Goal: Task Accomplishment & Management: Complete application form

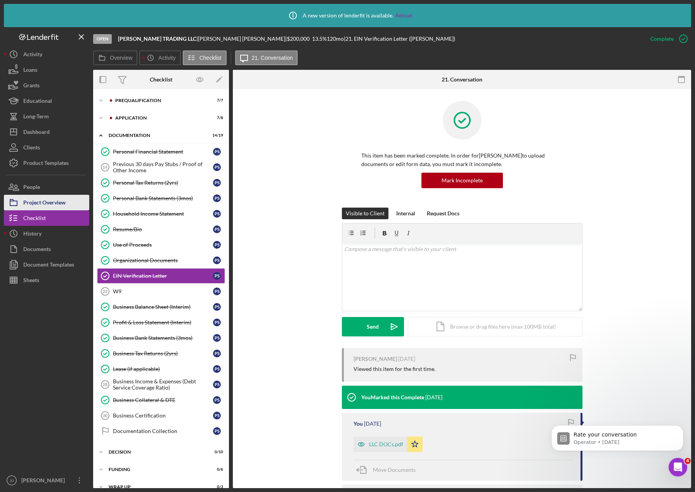
click at [43, 203] on div "Project Overview" at bounding box center [44, 203] width 42 height 17
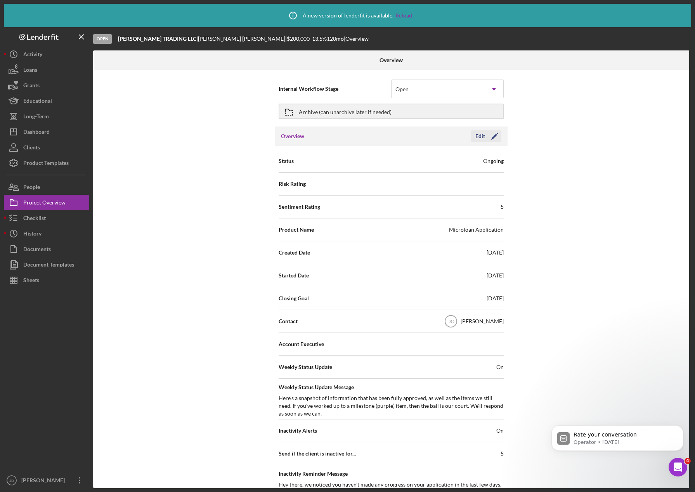
click at [497, 137] on icon "Icon/Edit" at bounding box center [494, 136] width 19 height 19
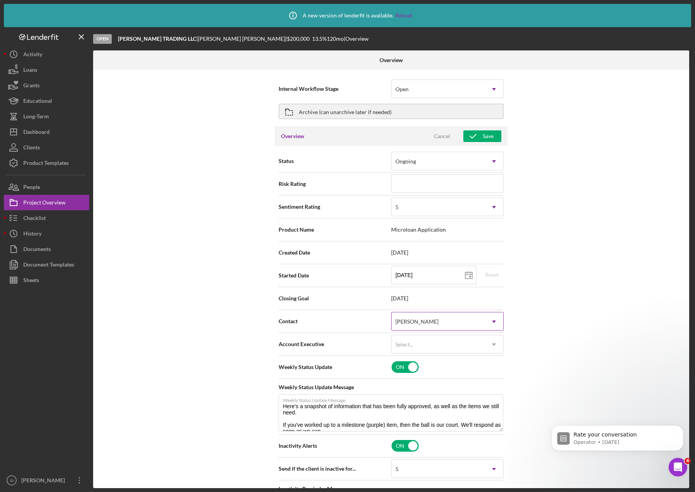
click at [496, 317] on icon "Icon/Dropdown Arrow" at bounding box center [494, 321] width 19 height 19
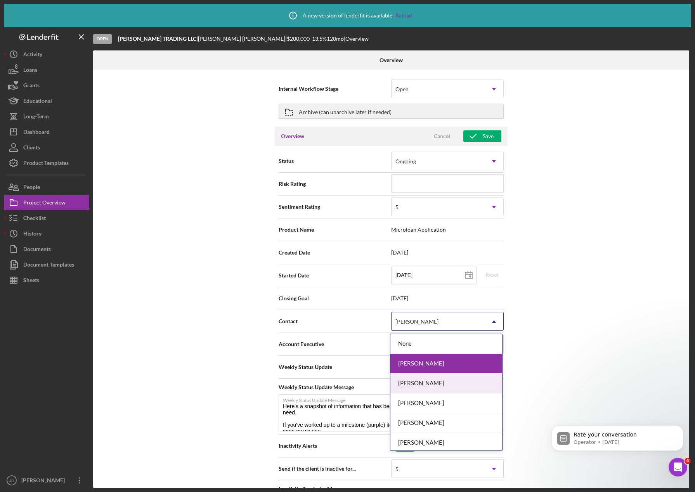
click at [429, 386] on div "[PERSON_NAME]" at bounding box center [446, 384] width 112 height 20
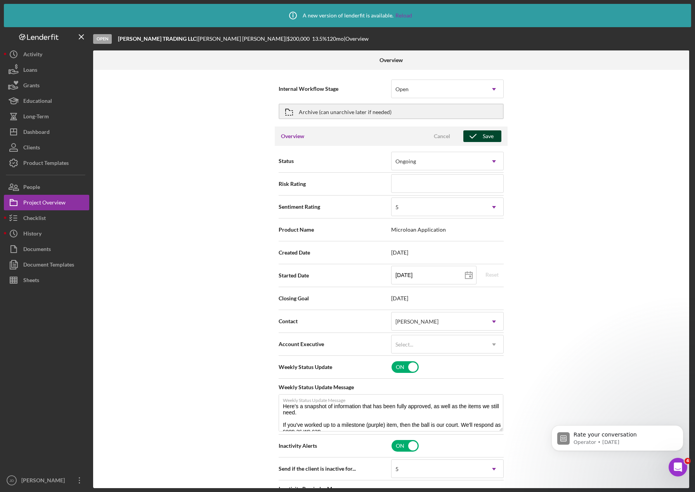
click at [487, 135] on div "Save" at bounding box center [488, 136] width 11 height 12
type textarea "Here's a snapshot of information that has been fully approved, as well as the i…"
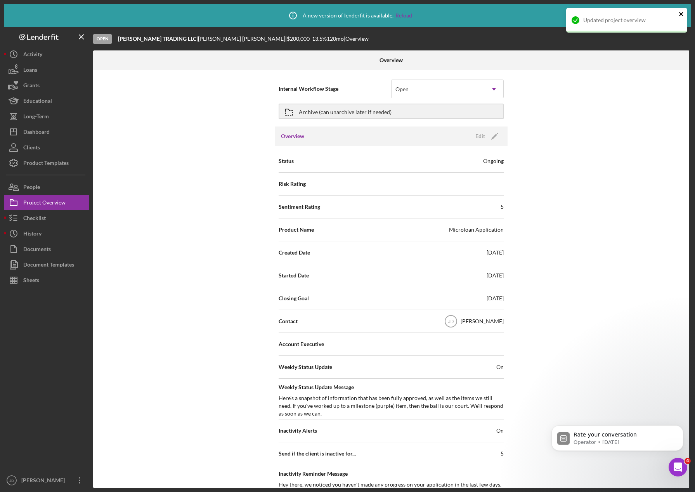
click at [682, 17] on icon "close" at bounding box center [681, 14] width 5 height 6
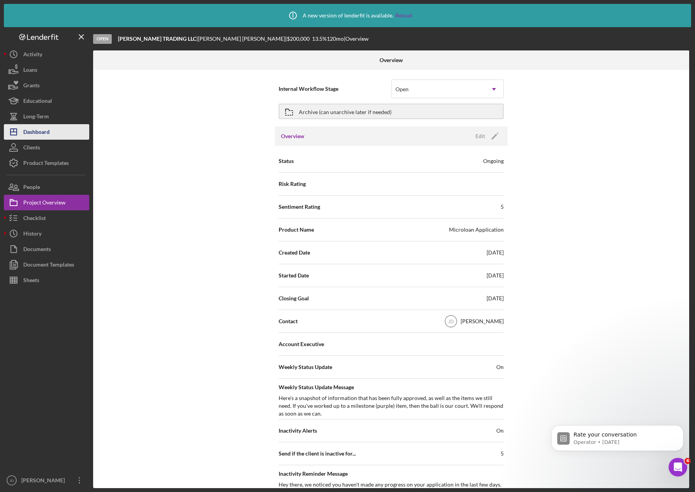
click at [36, 128] on div "Dashboard" at bounding box center [36, 132] width 26 height 17
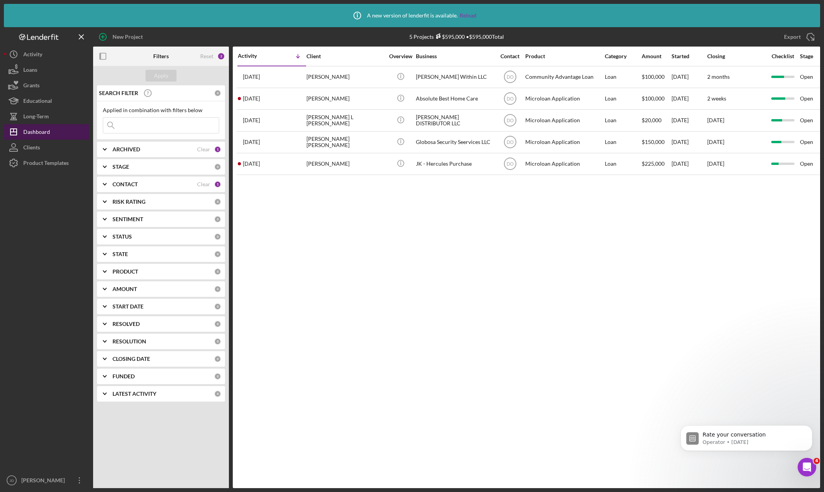
click at [37, 131] on div "Dashboard" at bounding box center [36, 132] width 27 height 17
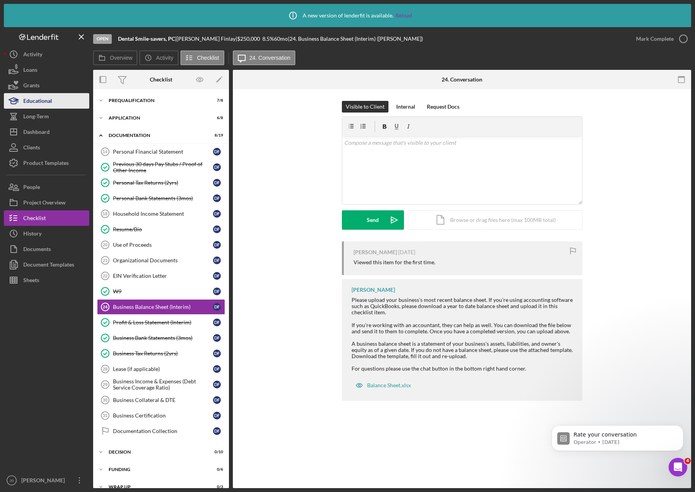
scroll to position [13, 0]
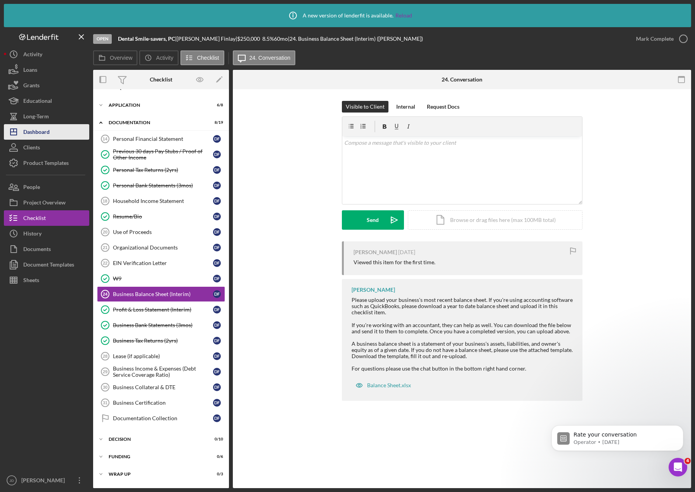
click at [43, 128] on div "Dashboard" at bounding box center [36, 132] width 26 height 17
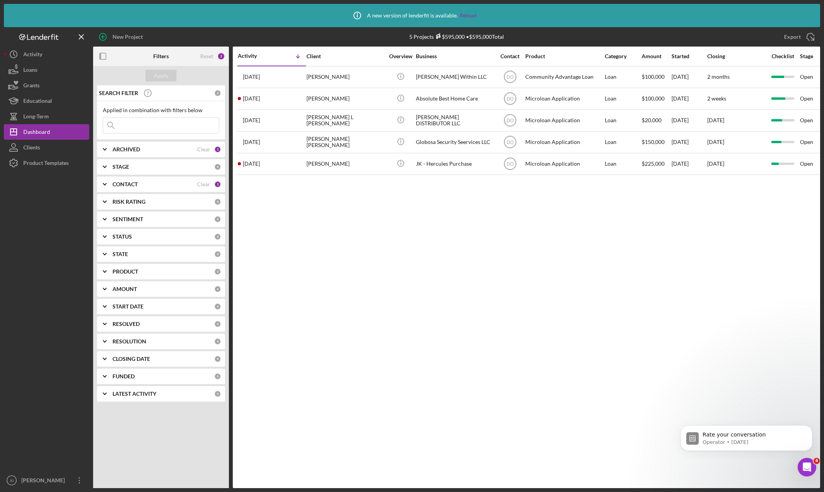
click at [107, 185] on icon "Icon/Expander" at bounding box center [104, 184] width 19 height 19
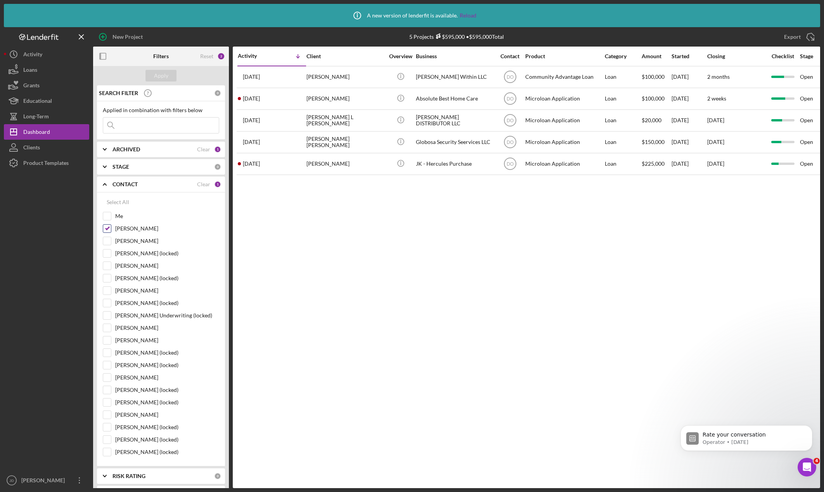
click at [107, 227] on input "[PERSON_NAME]" at bounding box center [107, 229] width 8 height 8
checkbox input "false"
click at [108, 220] on input "Me" at bounding box center [107, 216] width 8 height 8
checkbox input "true"
click at [162, 76] on div "Apply" at bounding box center [161, 76] width 14 height 12
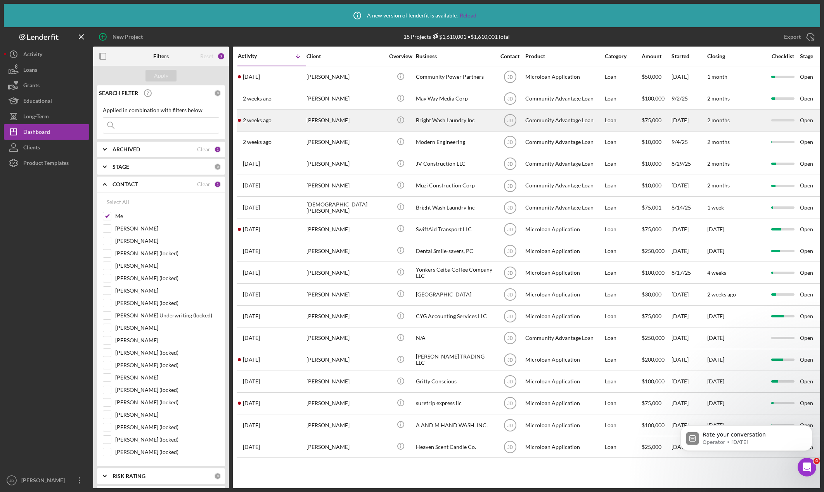
click at [330, 120] on div "[PERSON_NAME]" at bounding box center [346, 120] width 78 height 21
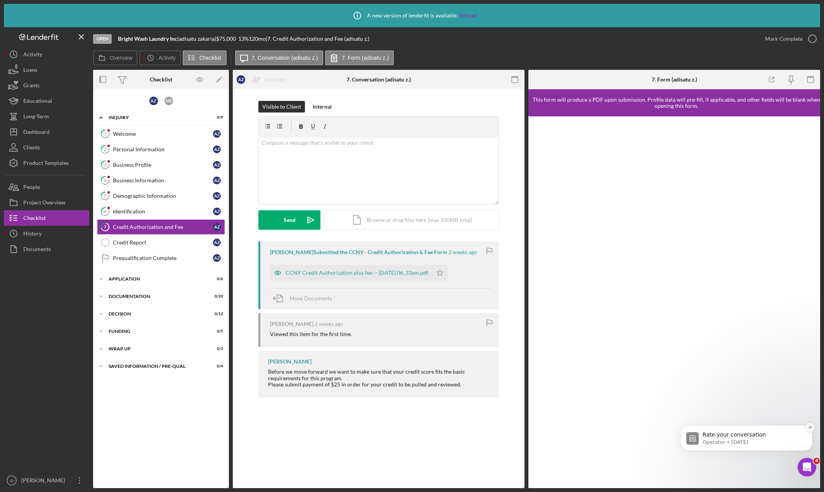
click at [695, 428] on icon "Dismiss notification" at bounding box center [810, 427] width 4 height 4
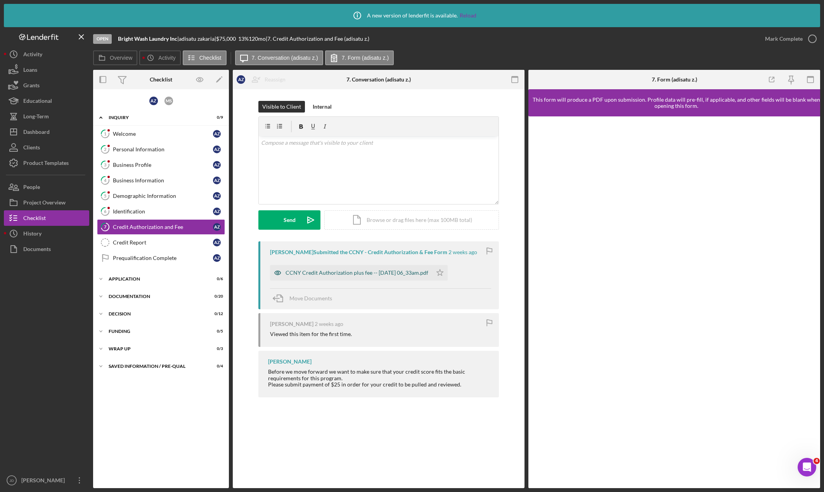
click at [338, 273] on div "CCNY Credit Authorization plus fee -- [DATE] 06_33am.pdf" at bounding box center [357, 273] width 143 height 6
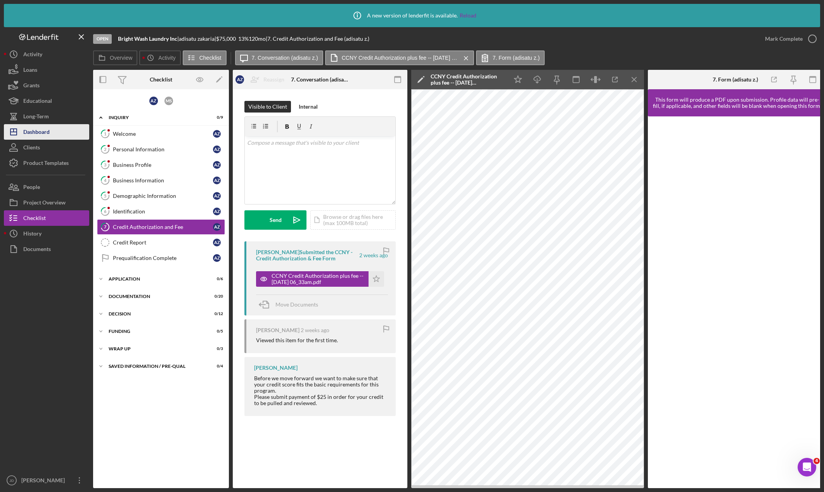
click at [34, 133] on div "Dashboard" at bounding box center [36, 132] width 26 height 17
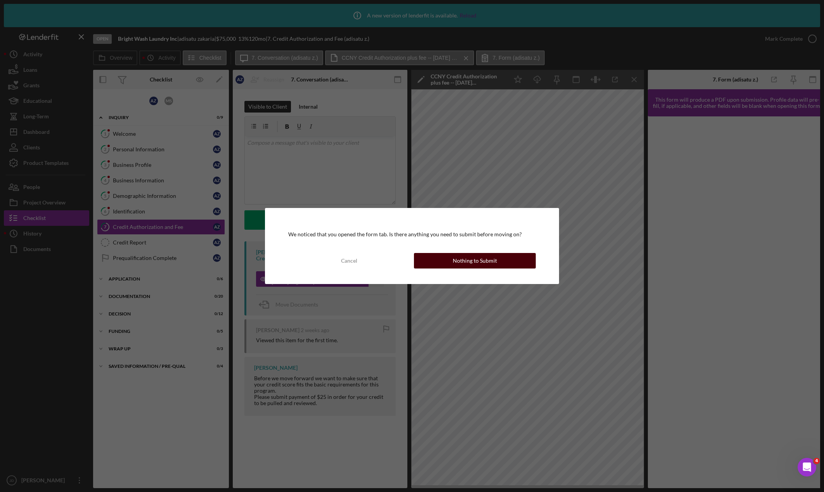
click at [457, 260] on div "Nothing to Submit" at bounding box center [475, 261] width 44 height 16
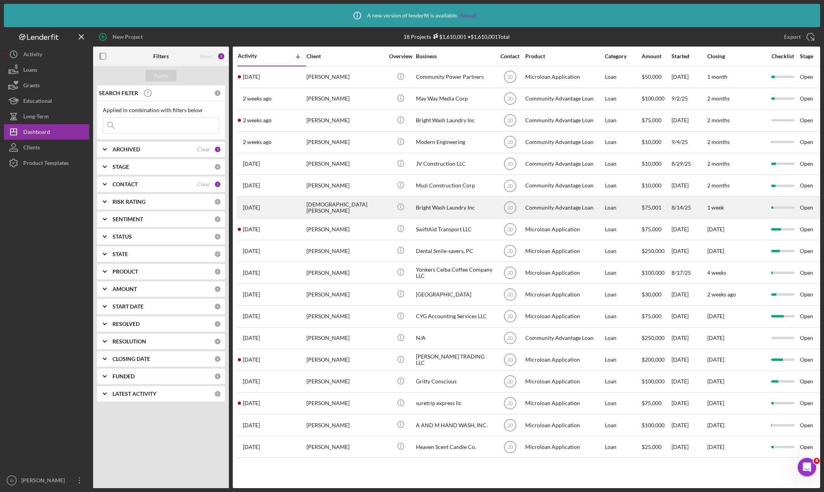
click at [338, 205] on div "[DEMOGRAPHIC_DATA][PERSON_NAME]" at bounding box center [346, 207] width 78 height 21
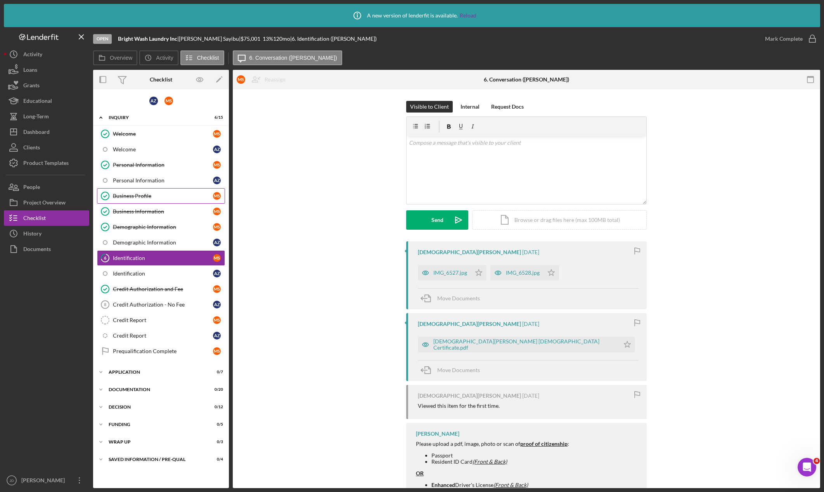
click at [130, 196] on div "Business Profile" at bounding box center [163, 196] width 100 height 6
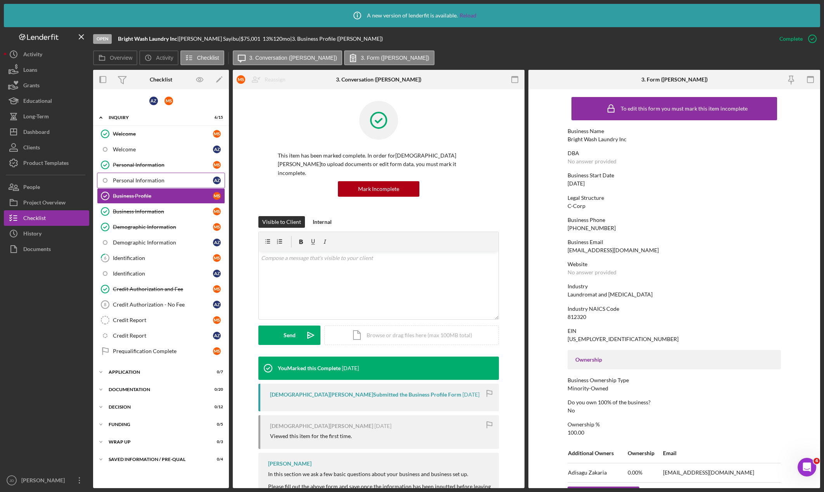
click at [135, 180] on div "Personal Information" at bounding box center [163, 180] width 100 height 6
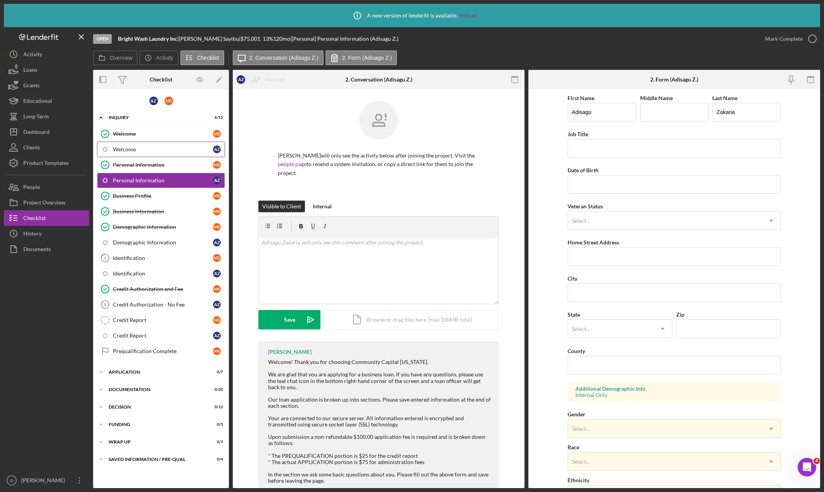
click at [130, 147] on div "Welcome" at bounding box center [163, 149] width 100 height 6
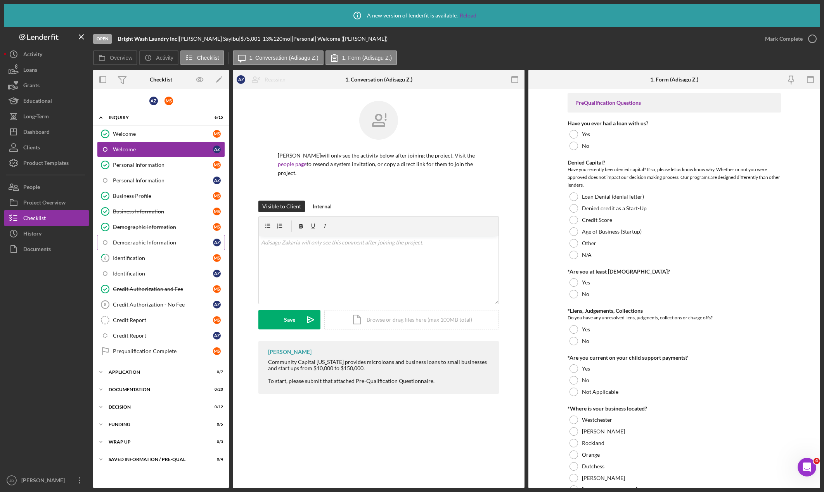
click at [142, 241] on div "Demographic Information" at bounding box center [163, 242] width 100 height 6
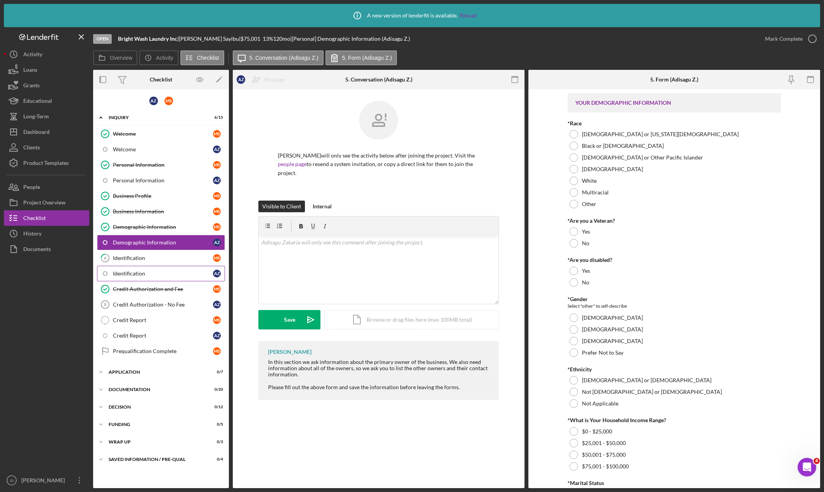
click at [132, 275] on div "Identification" at bounding box center [163, 273] width 100 height 6
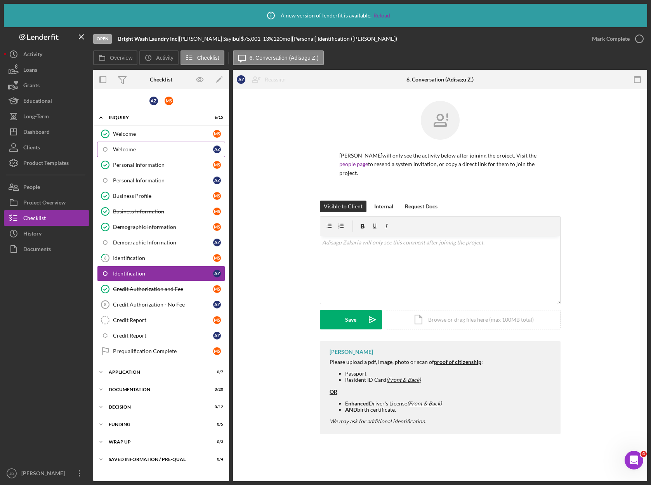
click at [136, 149] on div "Welcome" at bounding box center [163, 149] width 100 height 6
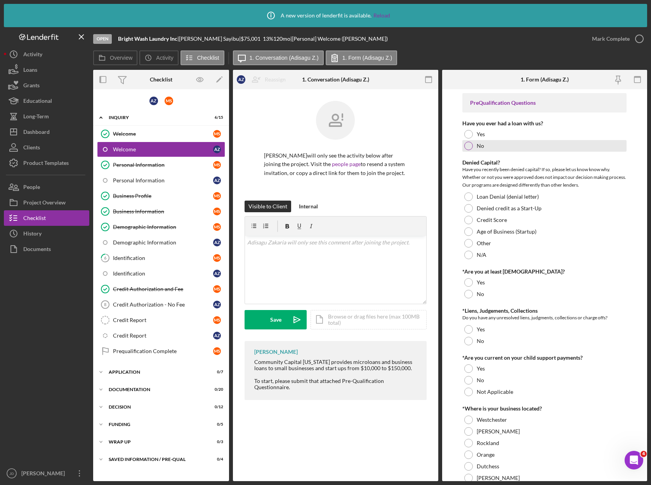
click at [470, 147] on div at bounding box center [468, 146] width 9 height 9
click at [468, 257] on div at bounding box center [468, 255] width 9 height 9
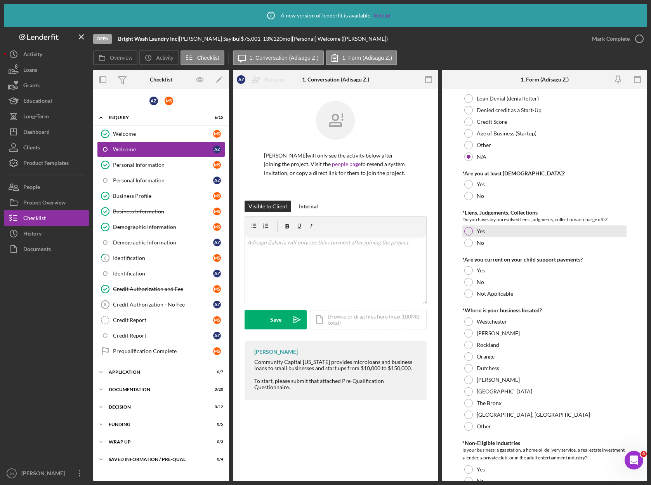
scroll to position [133, 0]
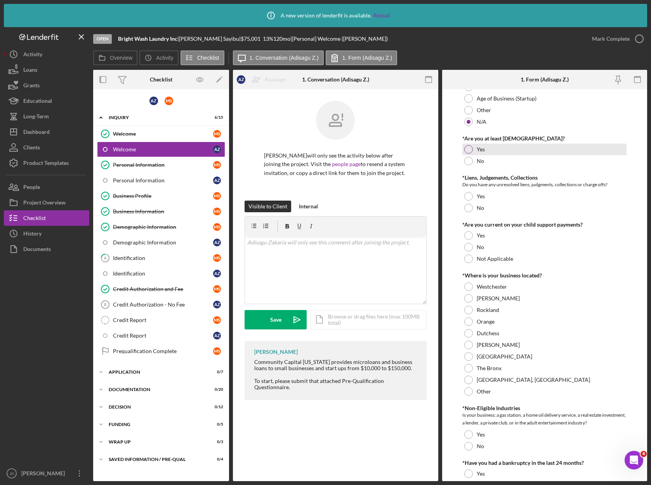
click at [469, 151] on div at bounding box center [468, 149] width 9 height 9
click at [469, 197] on div at bounding box center [468, 196] width 9 height 9
click at [468, 210] on div at bounding box center [468, 208] width 9 height 9
click at [467, 236] on div at bounding box center [468, 235] width 9 height 9
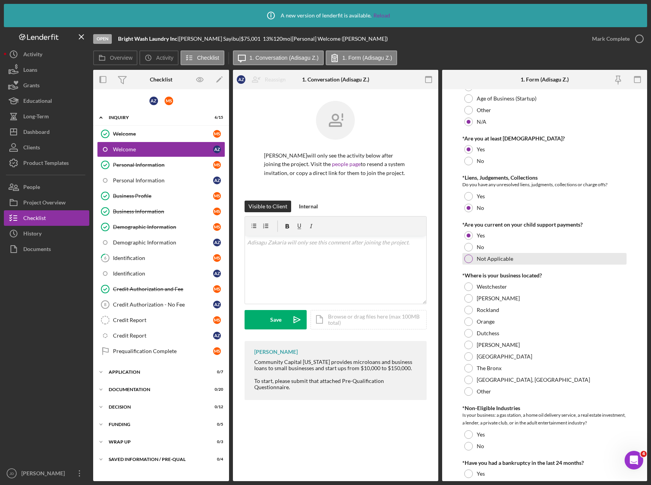
click at [470, 257] on div at bounding box center [468, 259] width 9 height 9
click at [467, 371] on div at bounding box center [468, 368] width 9 height 9
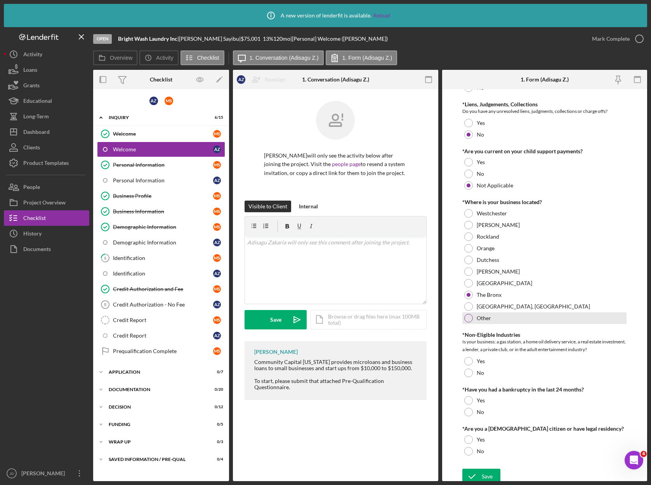
scroll to position [211, 0]
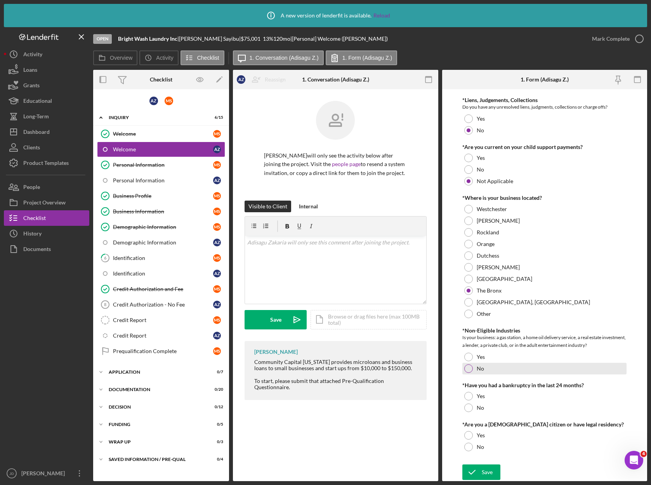
click at [470, 370] on div at bounding box center [468, 368] width 9 height 9
click at [467, 409] on div at bounding box center [468, 408] width 9 height 9
click at [470, 437] on div at bounding box center [468, 435] width 9 height 9
click at [492, 471] on button "Save" at bounding box center [481, 472] width 38 height 16
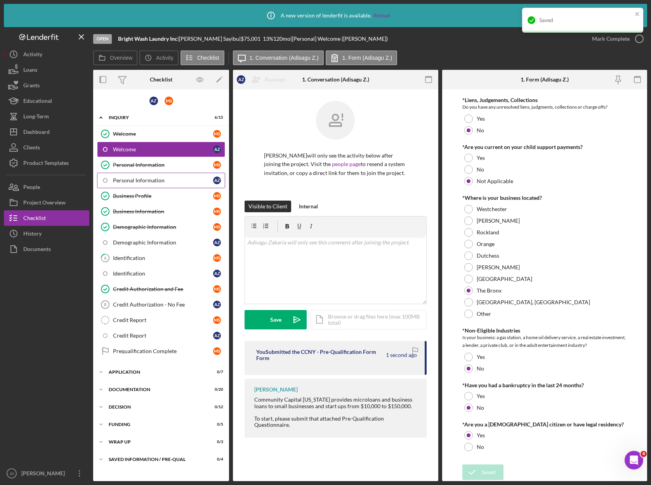
click at [132, 180] on div "Personal Information" at bounding box center [163, 180] width 100 height 6
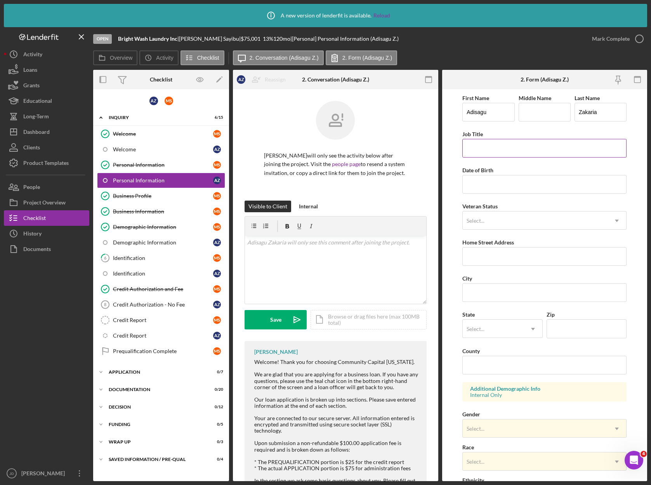
click at [499, 150] on input "Job Title" at bounding box center [544, 148] width 164 height 19
paste input "Nurse"
type input "Nurse"
click at [478, 188] on input "Date of Birth" at bounding box center [544, 184] width 164 height 19
paste input "[DATE]"
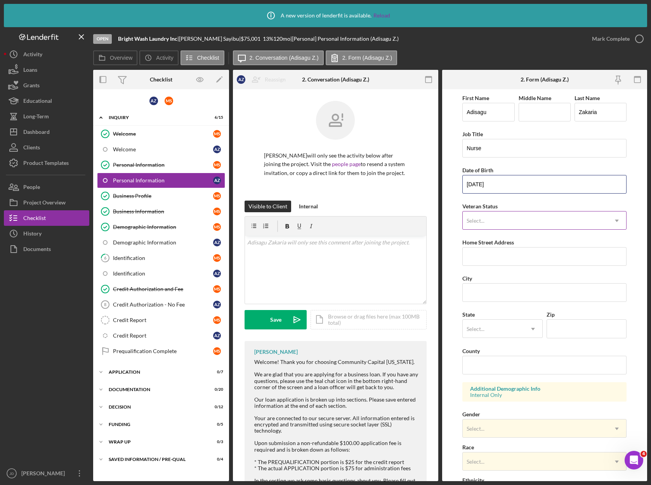
type input "[DATE]"
click at [616, 225] on icon "Icon/Dropdown Arrow" at bounding box center [616, 220] width 19 height 19
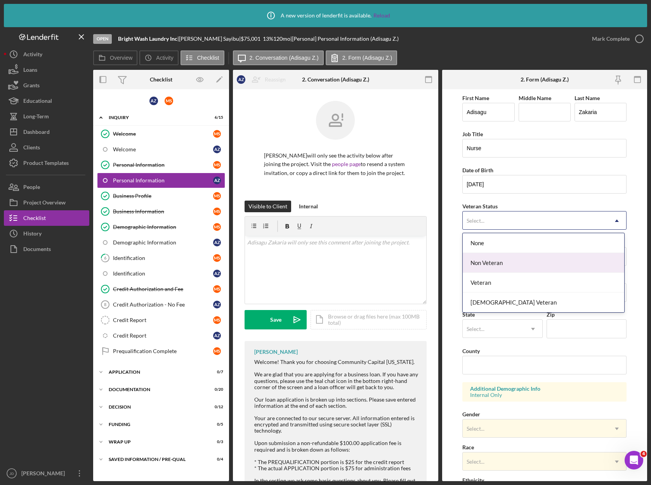
click at [505, 266] on div "Non Veteran" at bounding box center [543, 263] width 161 height 20
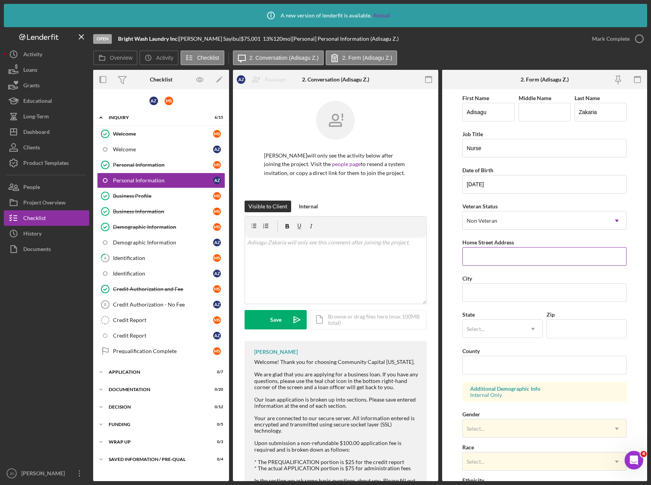
click at [488, 252] on input "Home Street Address" at bounding box center [544, 256] width 164 height 19
paste input "[STREET_ADDRESS]"
type input "[STREET_ADDRESS]"
click at [473, 296] on input "City" at bounding box center [544, 292] width 164 height 19
paste input "[GEOGRAPHIC_DATA]"
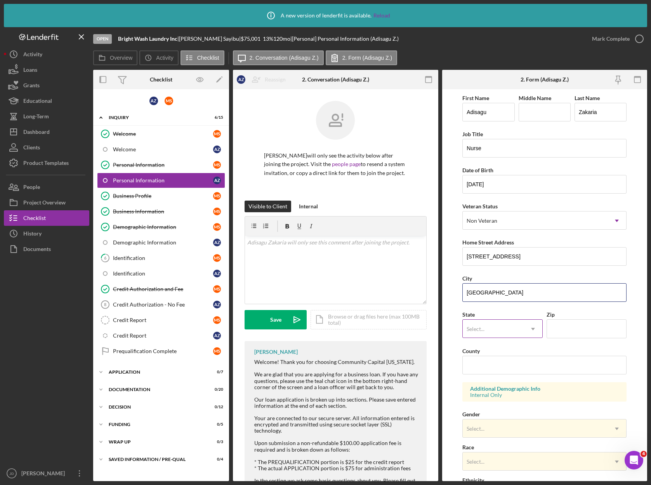
type input "[GEOGRAPHIC_DATA]"
click at [533, 329] on icon "Icon/Dropdown Arrow" at bounding box center [532, 329] width 19 height 19
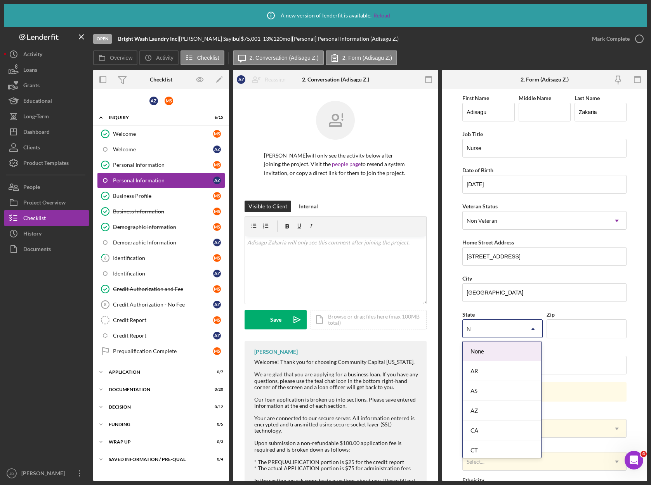
type input "NY"
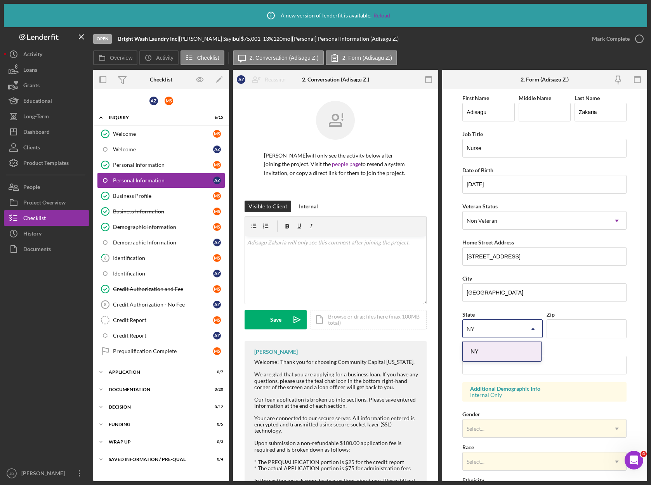
click at [475, 352] on div "NY" at bounding box center [502, 351] width 78 height 20
click at [560, 328] on input "Zip" at bounding box center [586, 328] width 80 height 19
type input "12590"
click at [524, 369] on input "County" at bounding box center [544, 365] width 164 height 19
type input "Dutchess"
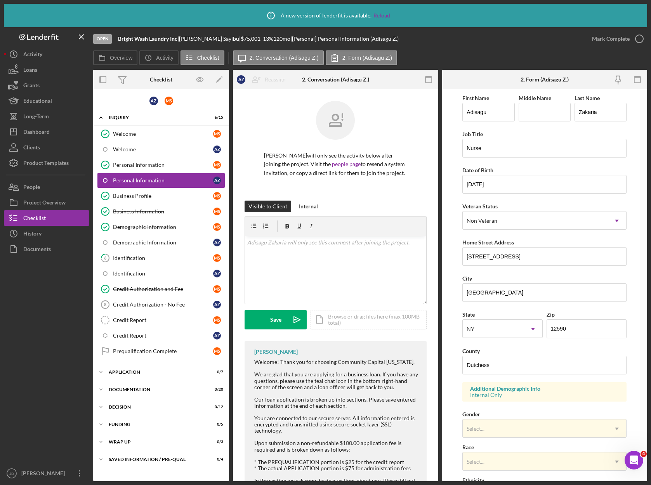
click at [451, 355] on form "First Name Adisagu Middle Name Last Name [PERSON_NAME] Title Nurse Date of Birt…" at bounding box center [544, 285] width 205 height 392
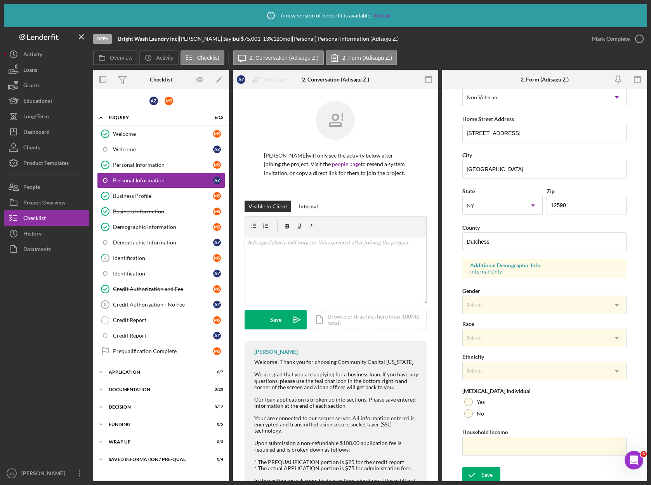
scroll to position [126, 0]
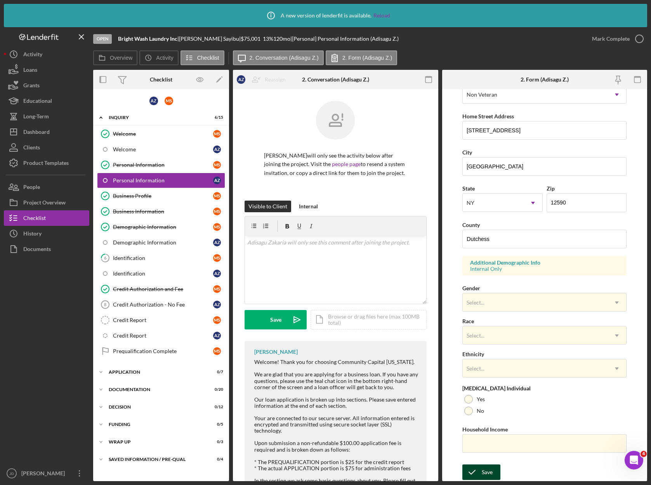
click at [480, 471] on icon "submit" at bounding box center [471, 472] width 19 height 19
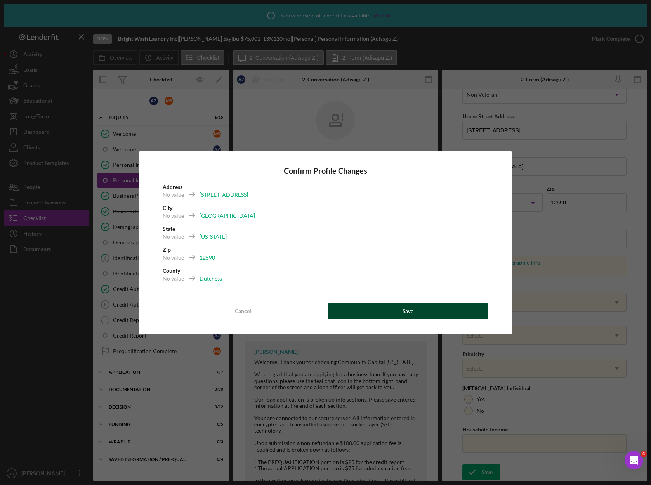
click at [405, 308] on div "Save" at bounding box center [407, 311] width 11 height 16
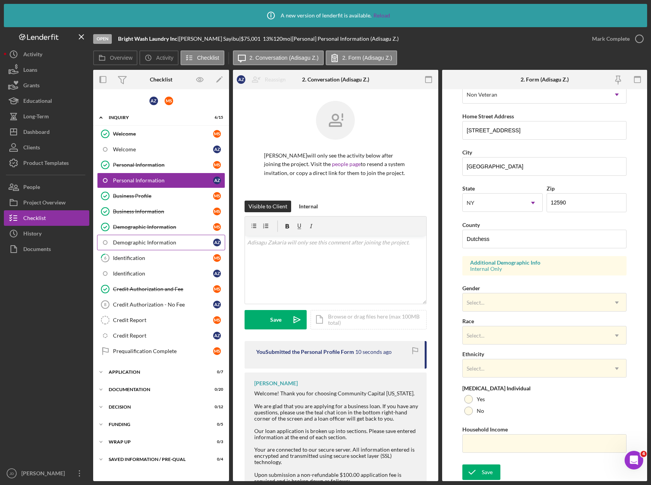
click at [131, 244] on div "Demographic Information" at bounding box center [163, 242] width 100 height 6
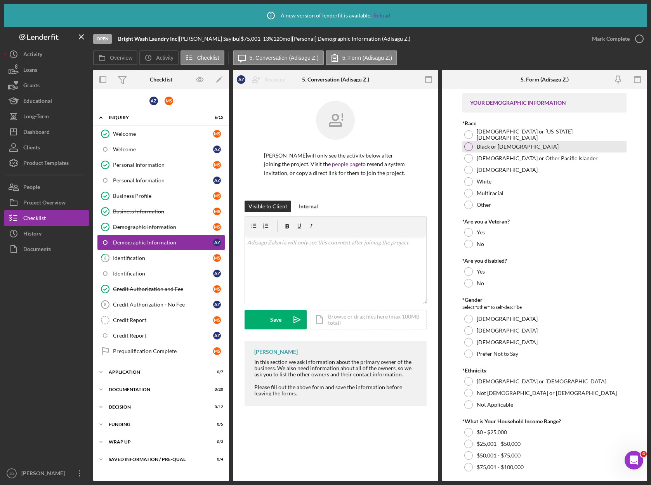
click at [468, 146] on div at bounding box center [468, 146] width 9 height 9
click at [470, 248] on div "No" at bounding box center [544, 244] width 164 height 12
click at [470, 287] on div "No" at bounding box center [544, 283] width 164 height 12
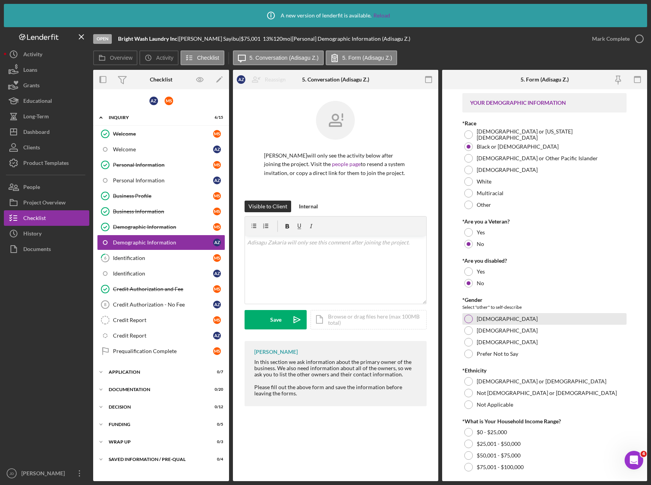
click at [469, 321] on div at bounding box center [468, 319] width 9 height 9
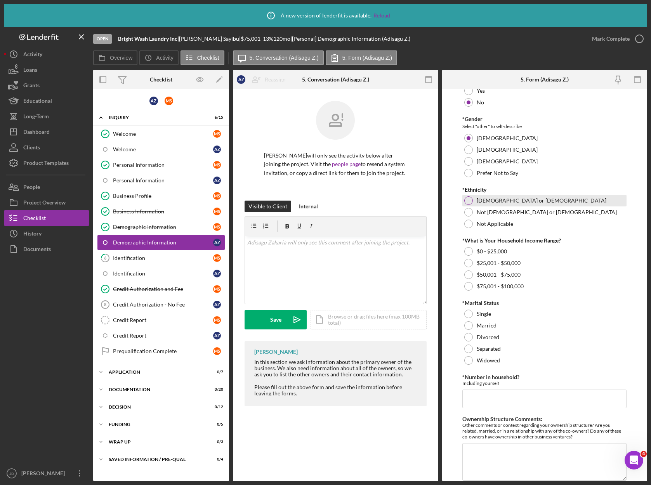
scroll to position [209, 0]
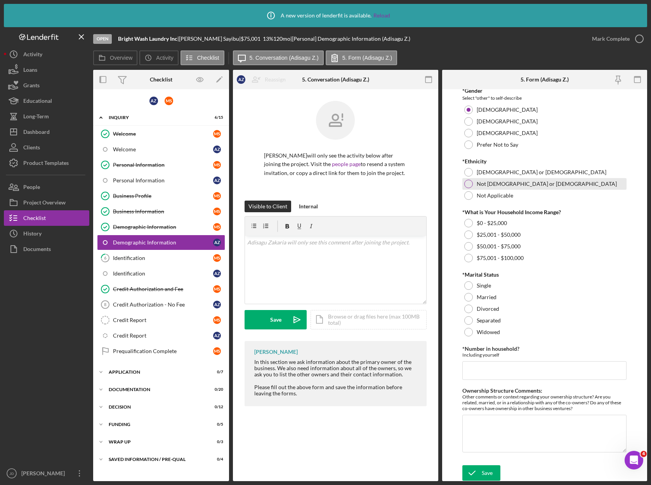
click at [469, 180] on div at bounding box center [468, 184] width 9 height 9
click at [467, 260] on div at bounding box center [468, 258] width 9 height 9
click at [468, 295] on div at bounding box center [468, 297] width 9 height 9
click at [516, 373] on input "*Number in household?" at bounding box center [544, 370] width 164 height 19
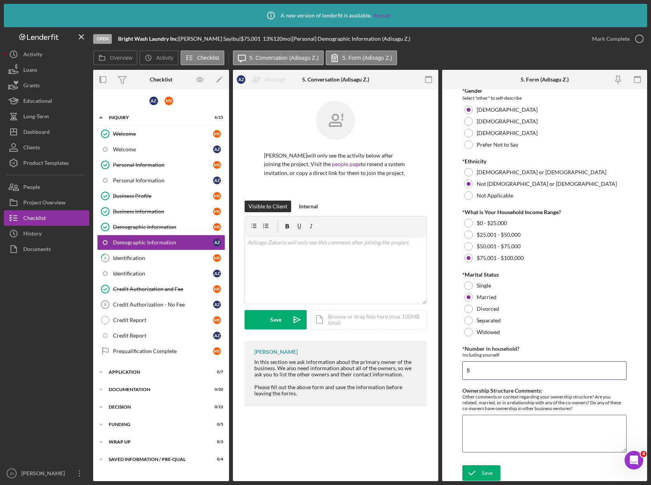
type input "5"
click at [492, 428] on textarea "Ownership Structure Comments:" at bounding box center [544, 433] width 164 height 37
click at [488, 473] on div "Save" at bounding box center [487, 473] width 11 height 16
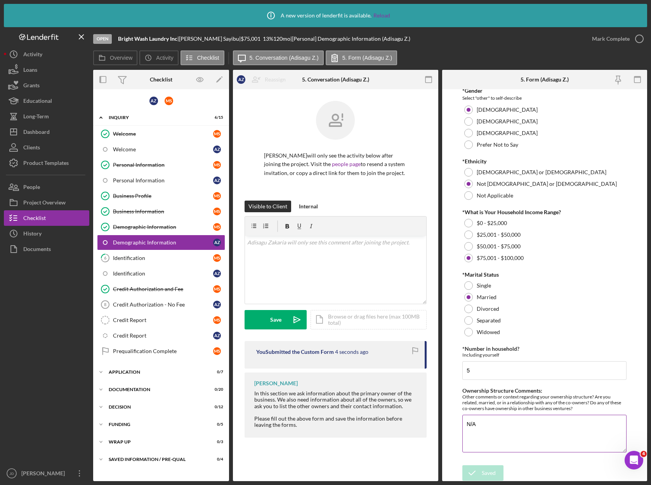
click at [472, 425] on textarea "N/A" at bounding box center [544, 433] width 164 height 37
click at [507, 435] on textarea "NA" at bounding box center [544, 433] width 164 height 37
type textarea "NA"
click at [486, 475] on div "Save" at bounding box center [487, 473] width 11 height 16
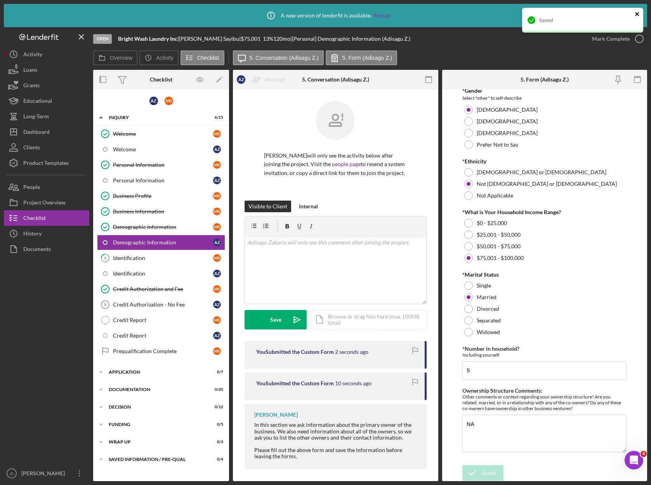
click at [636, 13] on icon "close" at bounding box center [637, 14] width 4 height 4
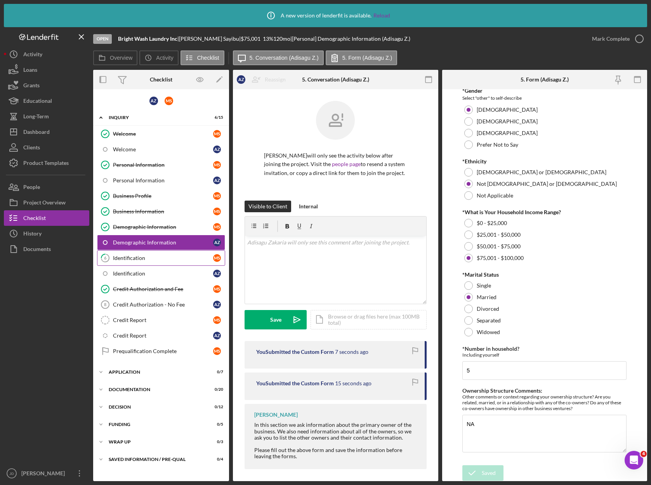
click at [145, 258] on div "Identification" at bounding box center [163, 258] width 100 height 6
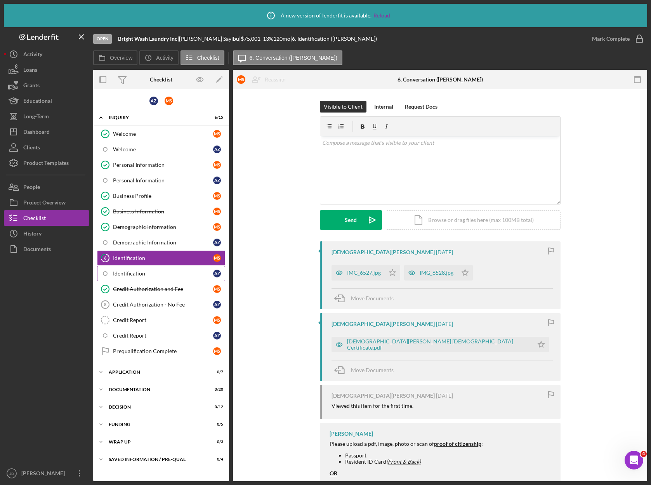
click at [133, 273] on div "Identification" at bounding box center [163, 273] width 100 height 6
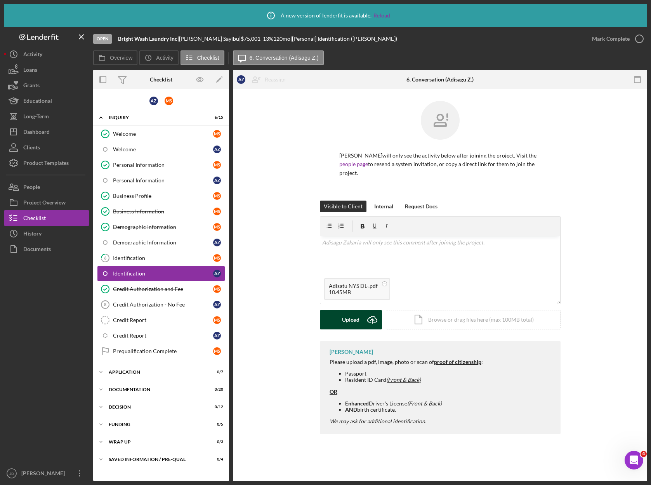
click at [347, 317] on div "Upload" at bounding box center [350, 319] width 17 height 19
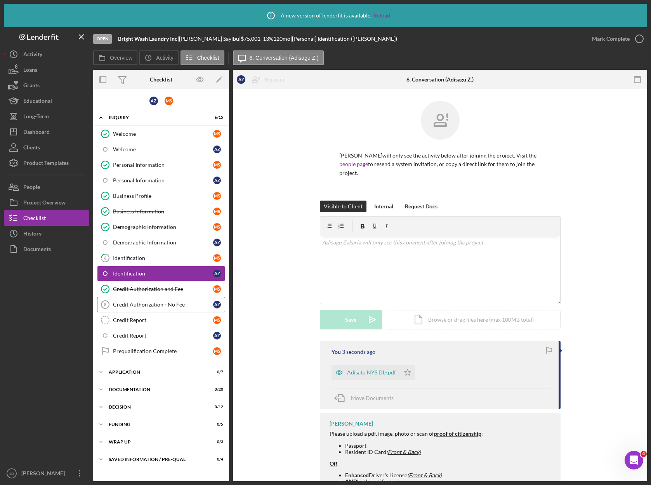
click at [144, 306] on div "Credit Authorization - No Fee" at bounding box center [163, 305] width 100 height 6
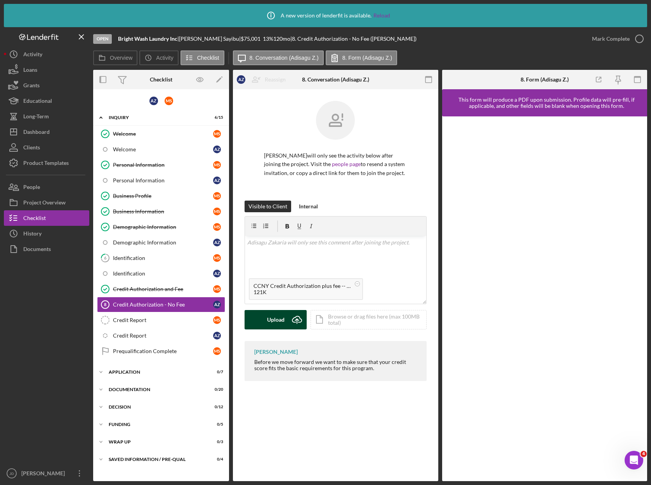
click at [276, 319] on div "Upload" at bounding box center [275, 319] width 17 height 19
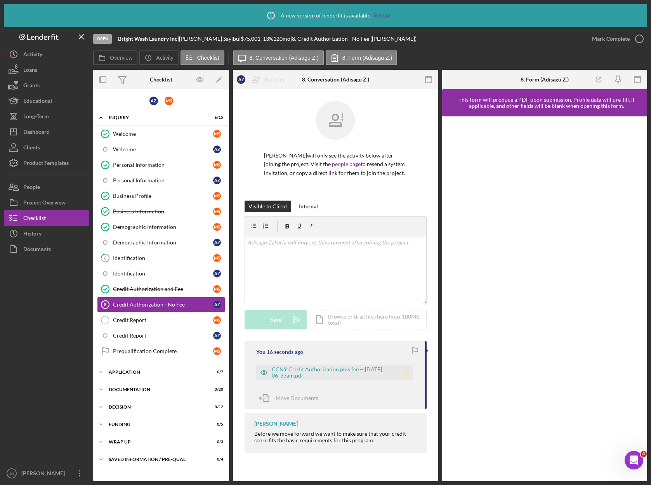
click at [407, 374] on icon "Icon/Star" at bounding box center [405, 373] width 16 height 16
click at [119, 271] on div "Identification" at bounding box center [163, 273] width 100 height 6
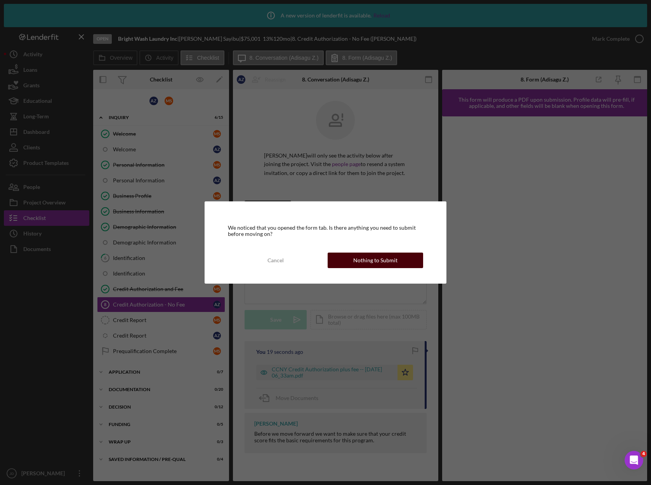
click at [348, 256] on button "Nothing to Submit" at bounding box center [376, 261] width 96 height 16
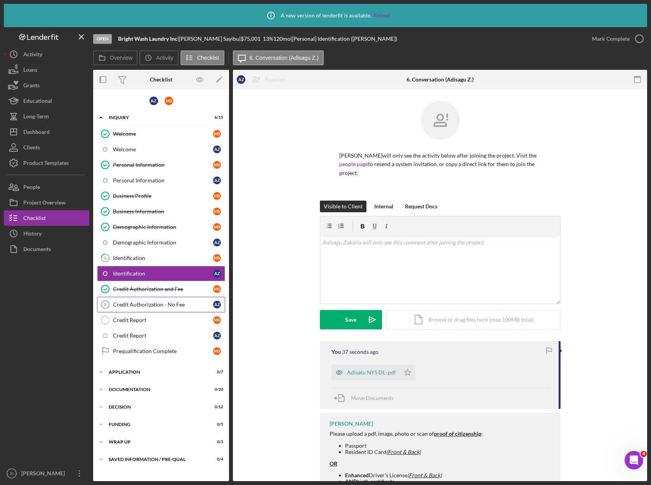
click at [135, 304] on div "Credit Authorization - No Fee" at bounding box center [163, 305] width 100 height 6
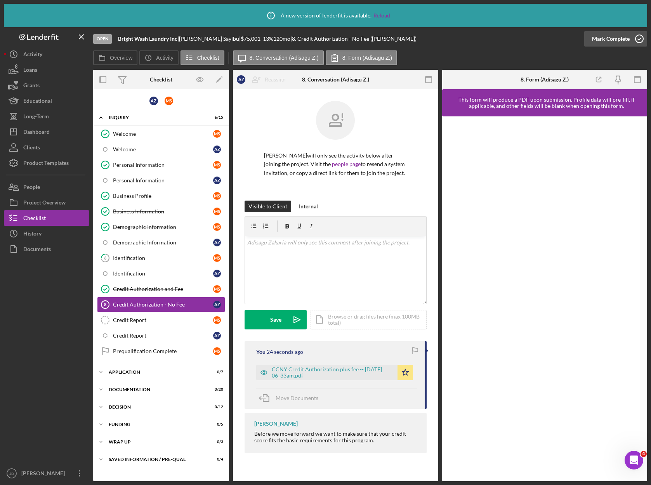
click at [632, 42] on icon "button" at bounding box center [638, 38] width 19 height 19
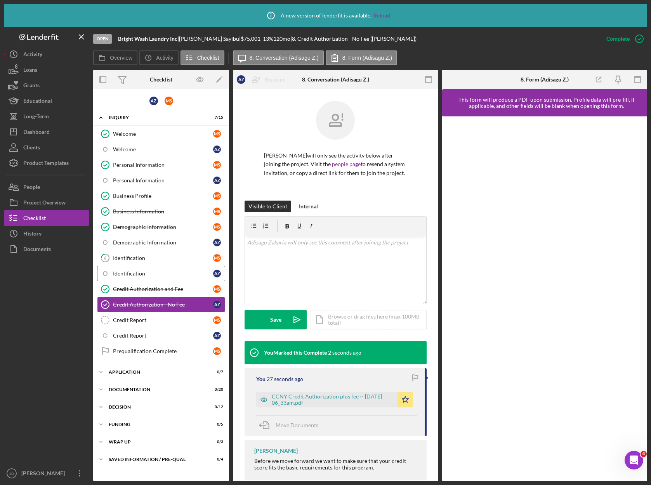
click at [137, 273] on div "Identification" at bounding box center [163, 273] width 100 height 6
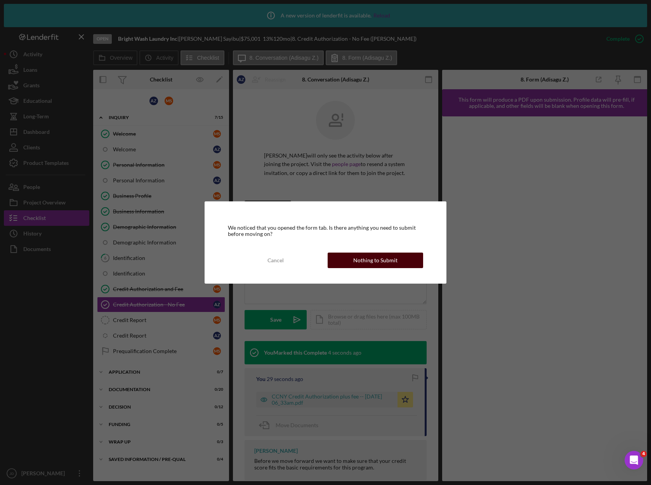
click at [349, 261] on button "Nothing to Submit" at bounding box center [376, 261] width 96 height 16
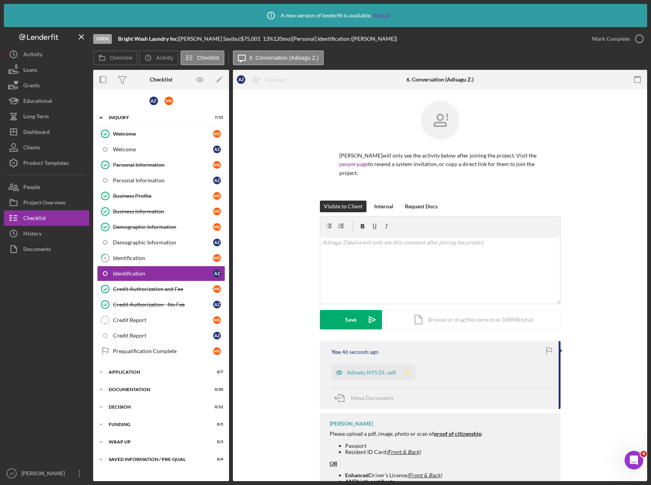
click at [406, 371] on polygon "button" at bounding box center [407, 372] width 7 height 6
click at [638, 40] on icon "button" at bounding box center [638, 38] width 19 height 19
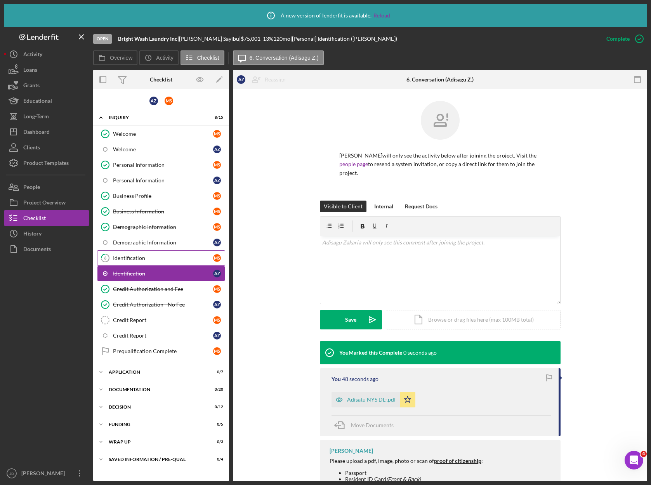
click at [125, 259] on div "Identification" at bounding box center [163, 258] width 100 height 6
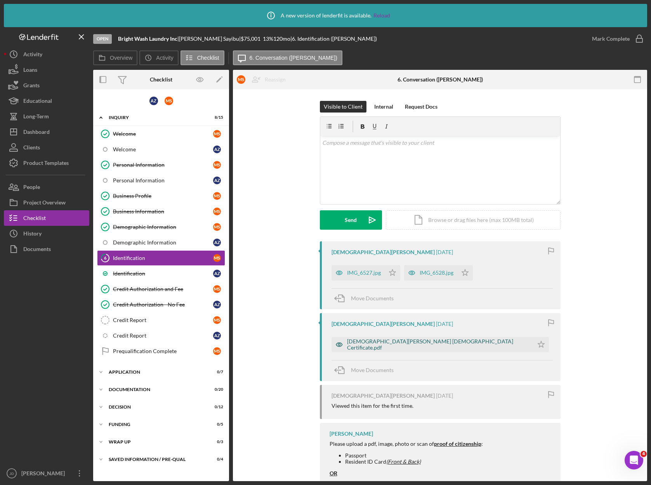
click at [445, 342] on div "[DEMOGRAPHIC_DATA][PERSON_NAME] [DEMOGRAPHIC_DATA] Certificate.pdf" at bounding box center [438, 344] width 182 height 12
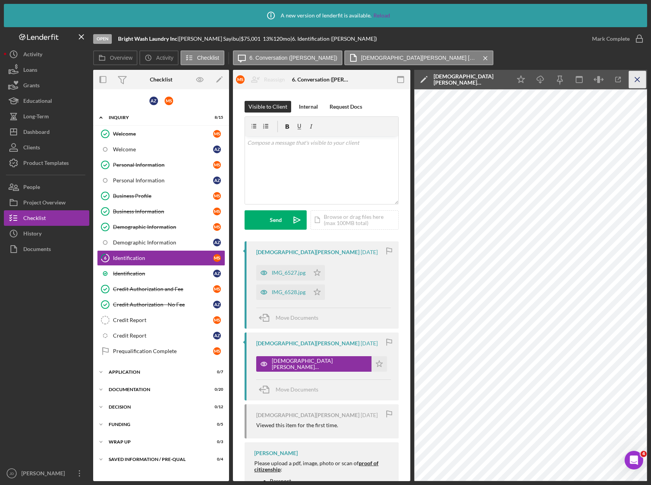
click at [640, 81] on icon "Icon/Menu Close" at bounding box center [637, 79] width 17 height 17
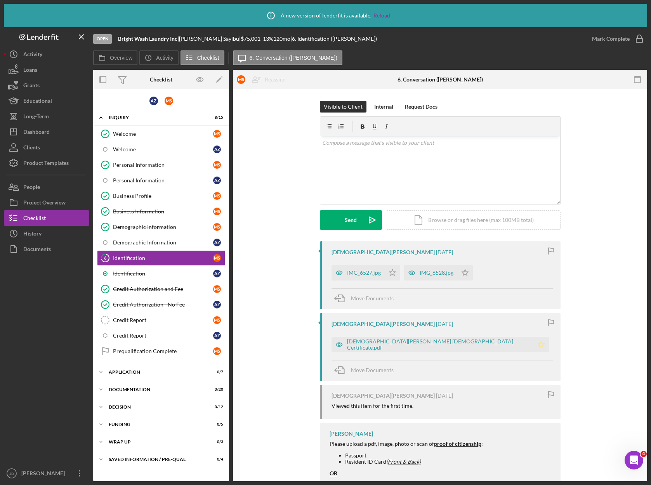
click at [533, 347] on icon "Icon/Star" at bounding box center [541, 345] width 16 height 16
click at [465, 278] on icon "Icon/Star" at bounding box center [465, 273] width 16 height 16
click at [392, 272] on icon "Icon/Star" at bounding box center [393, 273] width 16 height 16
click at [635, 37] on icon "button" at bounding box center [638, 38] width 19 height 19
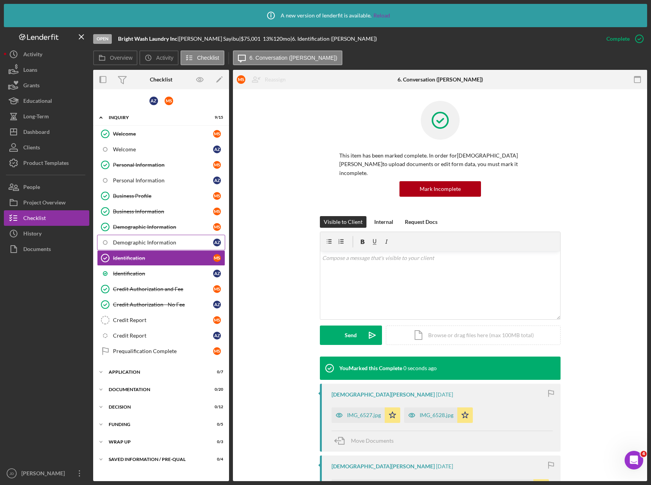
click at [155, 243] on div "Demographic Information" at bounding box center [163, 242] width 100 height 6
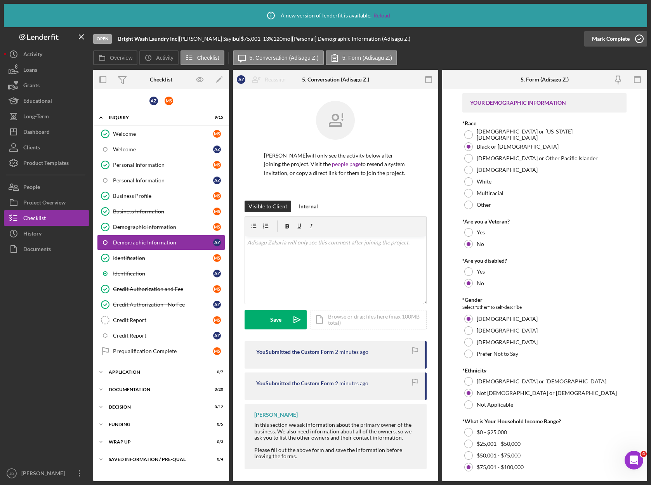
click at [642, 38] on icon "button" at bounding box center [638, 38] width 19 height 19
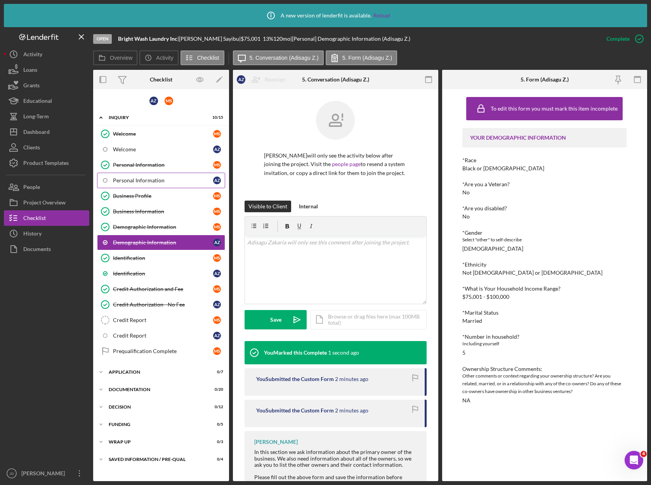
click at [144, 182] on div "Personal Information" at bounding box center [163, 180] width 100 height 6
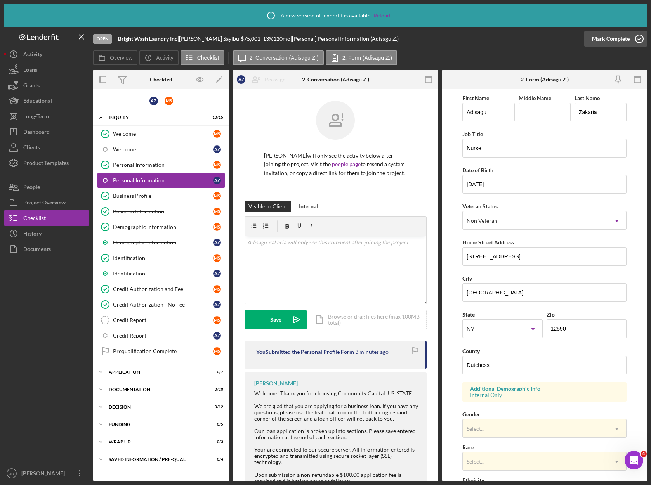
click at [635, 40] on icon "button" at bounding box center [638, 38] width 19 height 19
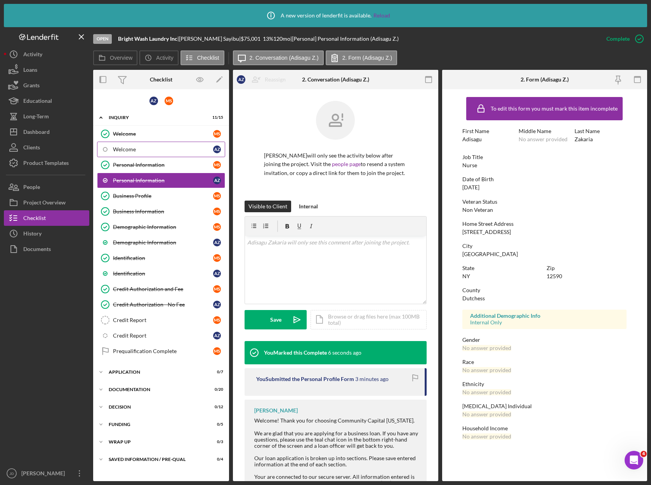
click at [131, 151] on div "Welcome" at bounding box center [163, 149] width 100 height 6
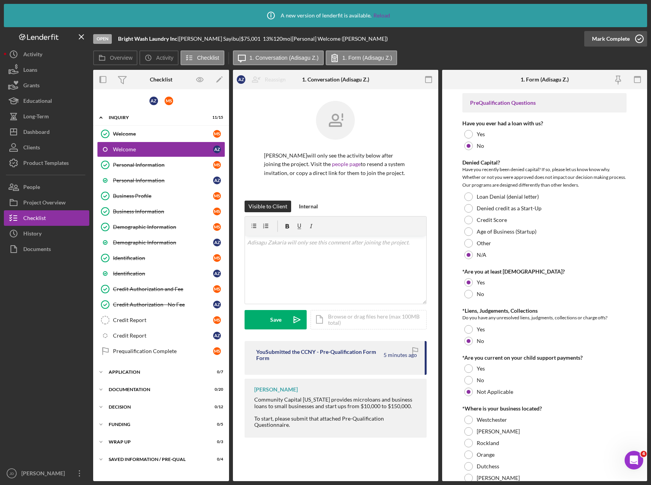
click at [641, 39] on icon "button" at bounding box center [638, 38] width 19 height 19
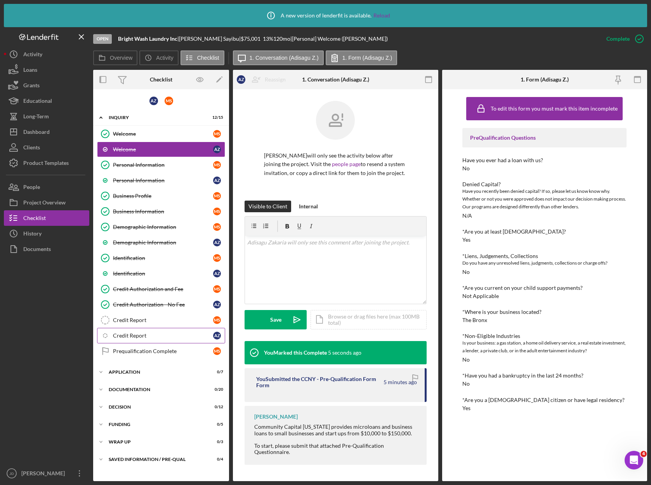
click at [138, 338] on div "Credit Report" at bounding box center [163, 336] width 100 height 6
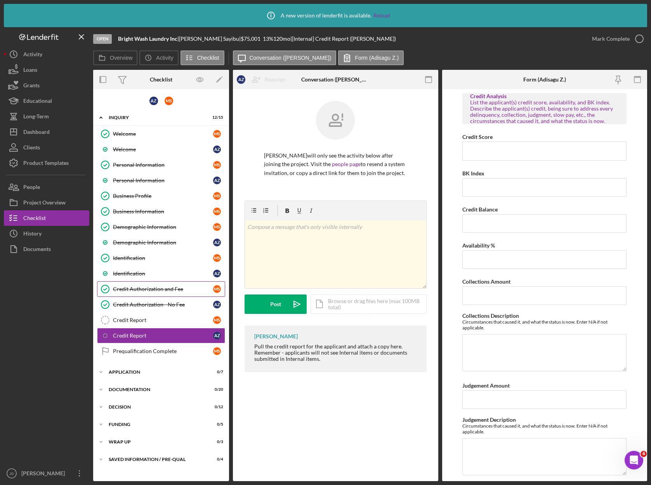
click at [145, 290] on div "Credit Authorization and Fee" at bounding box center [163, 289] width 100 height 6
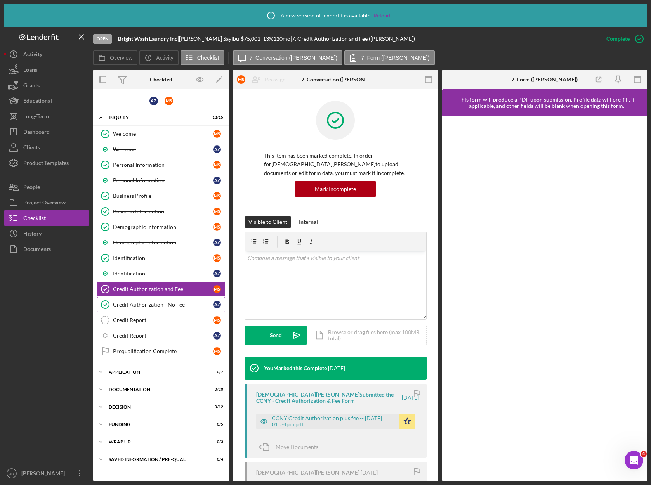
click at [145, 305] on div "Credit Authorization - No Fee" at bounding box center [163, 305] width 100 height 6
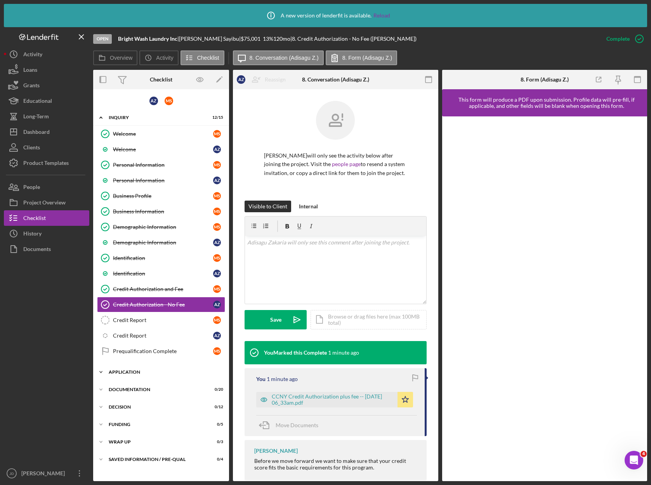
click at [104, 370] on icon "Icon/Expander" at bounding box center [101, 372] width 16 height 16
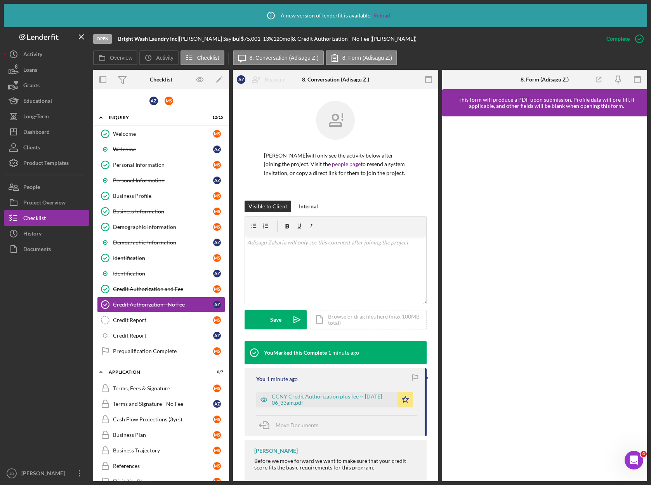
click at [438, 49] on div "Open Bright Wash Laundry Inc | [PERSON_NAME] | $75,001 $75,001 13 % 120 mo | 8.…" at bounding box center [345, 38] width 505 height 23
click at [382, 16] on link "Reload" at bounding box center [381, 15] width 17 height 6
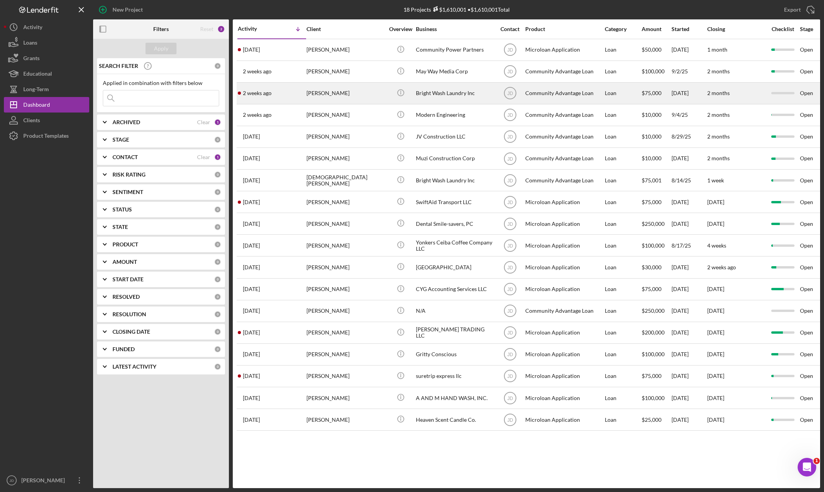
click at [331, 94] on div "[PERSON_NAME]" at bounding box center [346, 93] width 78 height 21
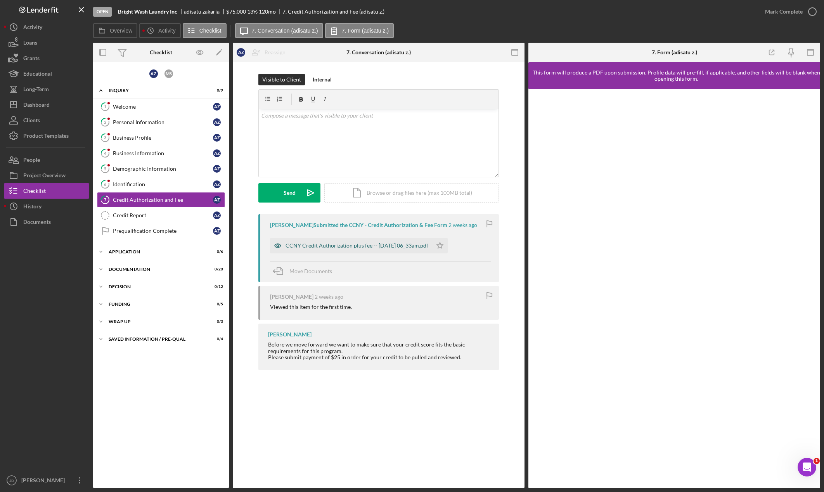
click at [372, 247] on div "CCNY Credit Authorization plus fee -- [DATE] 06_33am.pdf" at bounding box center [357, 246] width 143 height 6
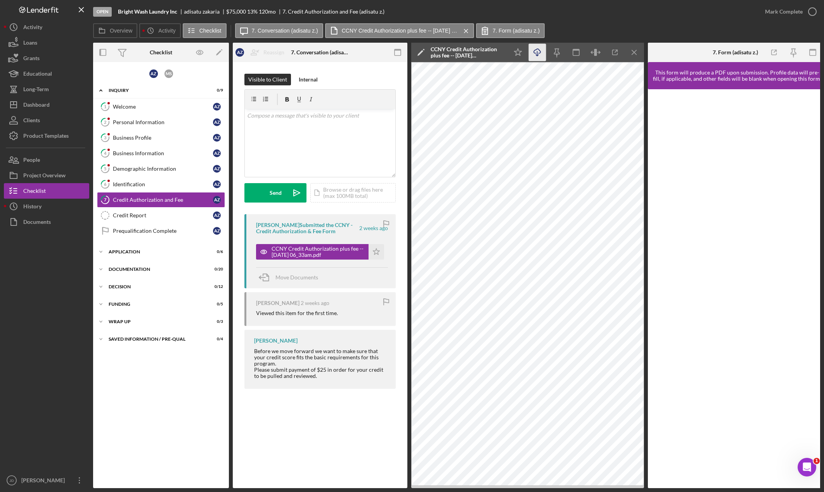
click at [538, 50] on icon "Icon/Download" at bounding box center [537, 52] width 17 height 17
click at [614, 14] on div "Open Bright Wash Laundry Inc adisatu zakaria $75,000 $75,000 13 % 120 mo 7. Cre…" at bounding box center [425, 11] width 664 height 23
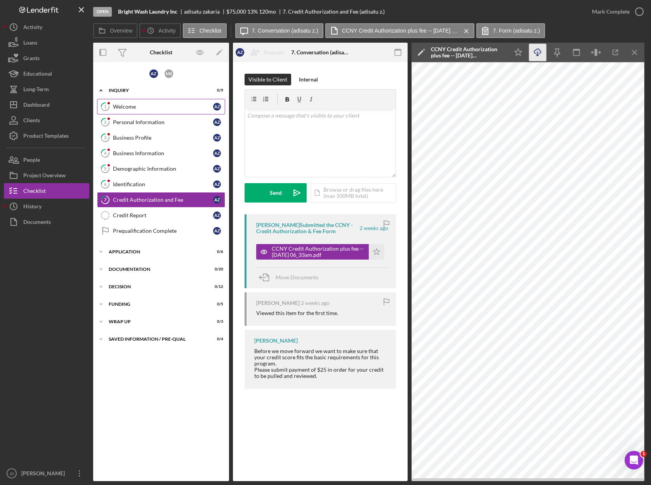
click at [130, 105] on div "Welcome" at bounding box center [163, 107] width 100 height 6
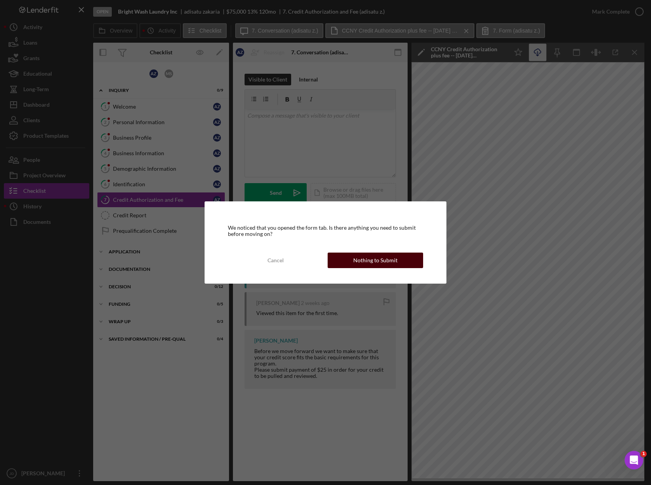
click at [390, 262] on div "Nothing to Submit" at bounding box center [375, 261] width 44 height 16
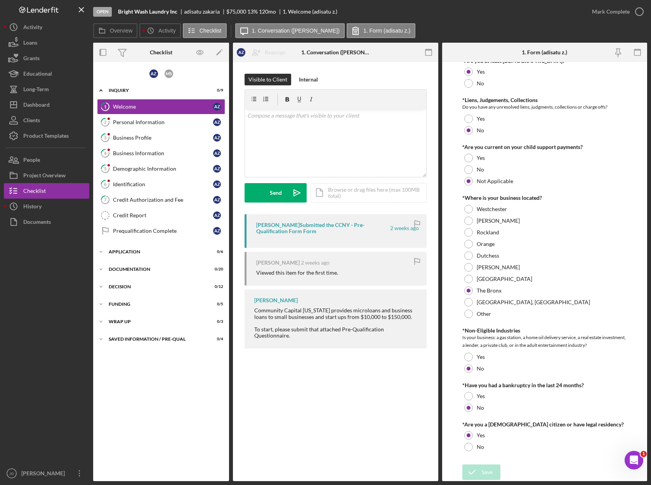
scroll to position [182, 0]
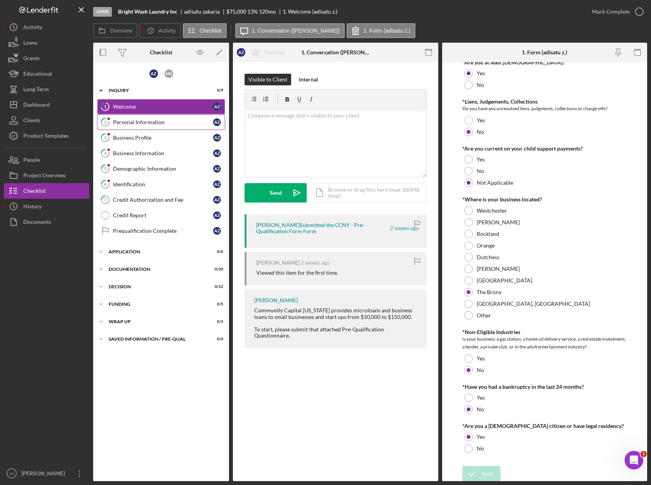
click at [159, 122] on div "Personal Information" at bounding box center [163, 122] width 100 height 6
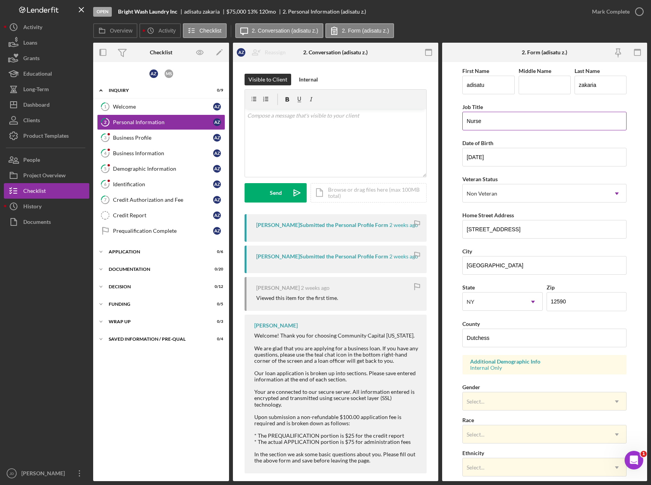
drag, startPoint x: 484, startPoint y: 124, endPoint x: 466, endPoint y: 123, distance: 18.3
click at [466, 123] on input "Nurse" at bounding box center [544, 121] width 164 height 19
drag, startPoint x: 498, startPoint y: 156, endPoint x: 461, endPoint y: 156, distance: 37.3
click at [461, 156] on form "First Name adisatu Middle Name Last Name zakaria Job Title Nurse Date of Birth …" at bounding box center [544, 271] width 205 height 419
drag, startPoint x: 521, startPoint y: 227, endPoint x: 457, endPoint y: 228, distance: 64.4
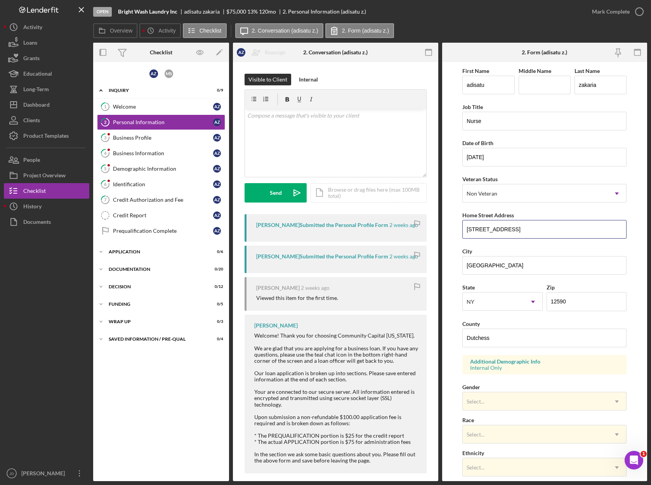
click at [457, 228] on form "First Name adisatu Middle Name Last Name zakaria Job Title Nurse Date of Birth …" at bounding box center [544, 271] width 205 height 419
click at [496, 267] on input "[GEOGRAPHIC_DATA]" at bounding box center [544, 265] width 164 height 19
click at [131, 183] on div "Identification" at bounding box center [163, 184] width 100 height 6
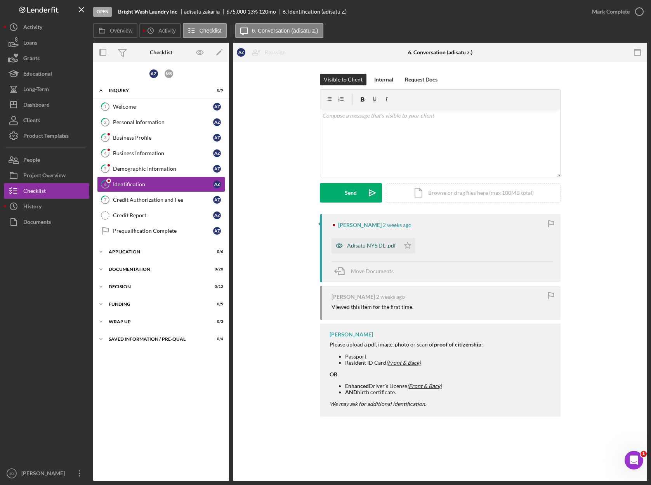
click at [382, 244] on div "Adisatu NYS DL-.pdf" at bounding box center [371, 246] width 49 height 6
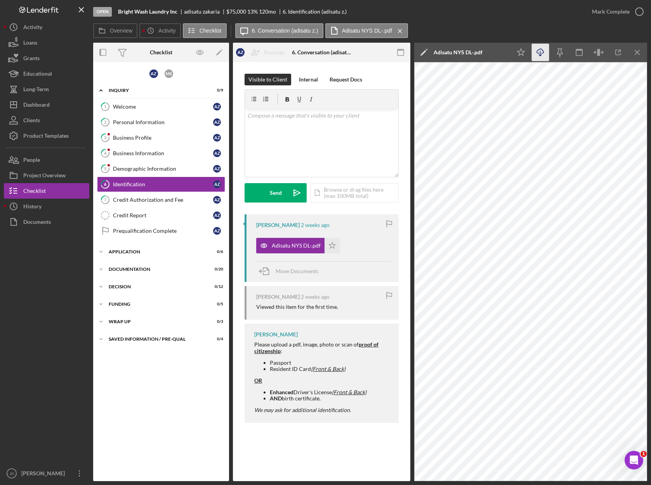
click at [541, 54] on icon "Icon/Download" at bounding box center [540, 52] width 17 height 17
click at [146, 168] on div "Demographic Information" at bounding box center [163, 169] width 100 height 6
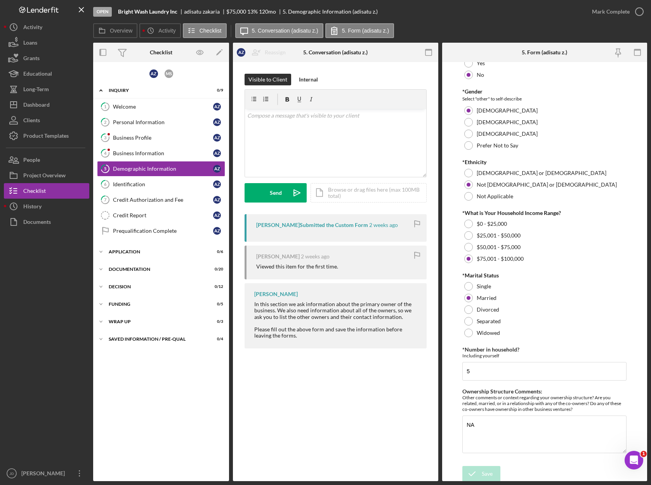
scroll to position [182, 0]
